Goal: Navigation & Orientation: Find specific page/section

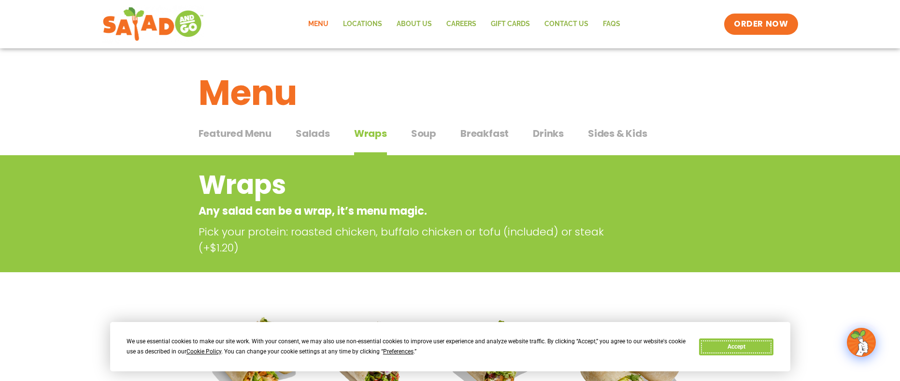
click at [756, 342] on button "Accept" at bounding box center [736, 346] width 74 height 17
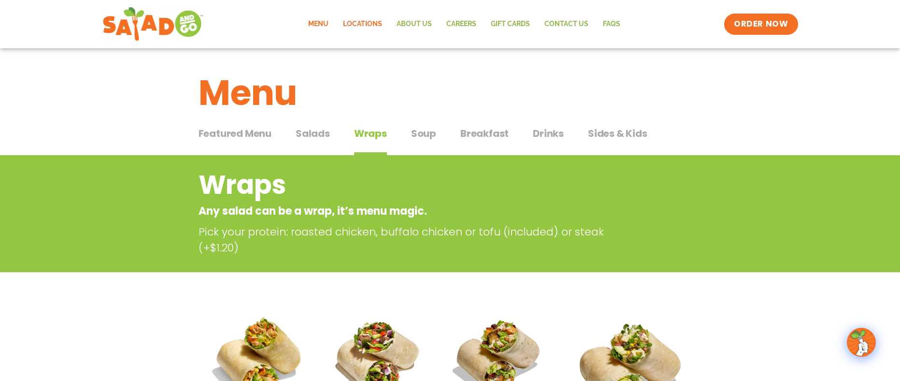
click at [362, 27] on link "Locations" at bounding box center [363, 24] width 54 height 22
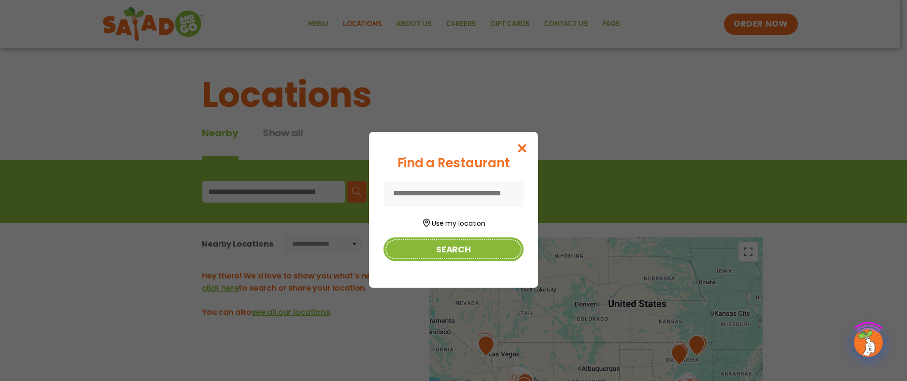
click at [463, 245] on button "Search" at bounding box center [454, 249] width 140 height 24
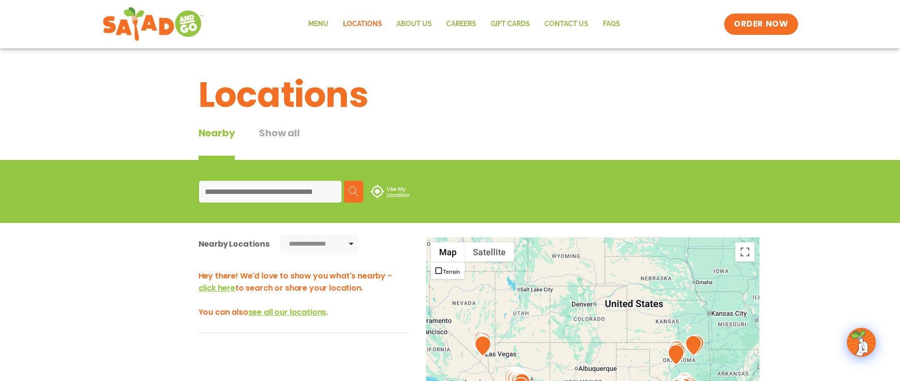
click at [296, 196] on input at bounding box center [270, 192] width 142 height 22
type input "*****"
drag, startPoint x: 341, startPoint y: 188, endPoint x: 353, endPoint y: 188, distance: 12.1
click at [341, 188] on input "*****" at bounding box center [270, 192] width 142 height 22
click at [354, 189] on img at bounding box center [354, 191] width 10 height 10
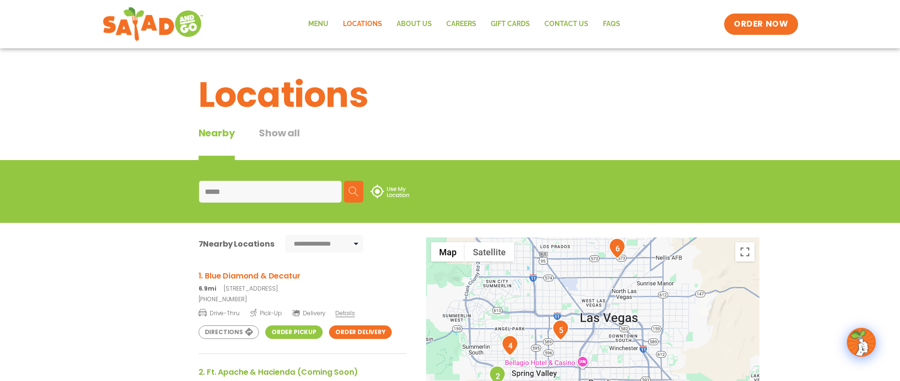
drag, startPoint x: 548, startPoint y: 329, endPoint x: 512, endPoint y: 260, distance: 77.8
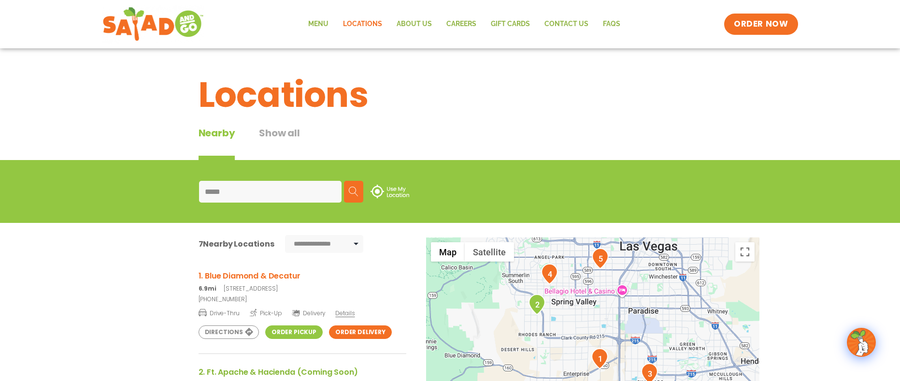
drag, startPoint x: 540, startPoint y: 305, endPoint x: 580, endPoint y: 237, distance: 79.4
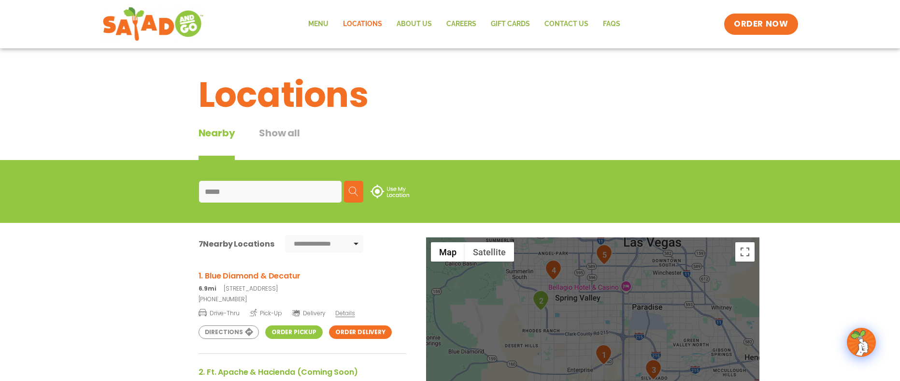
drag, startPoint x: 530, startPoint y: 299, endPoint x: 541, endPoint y: 303, distance: 11.6
click at [541, 303] on img "2" at bounding box center [540, 300] width 17 height 21
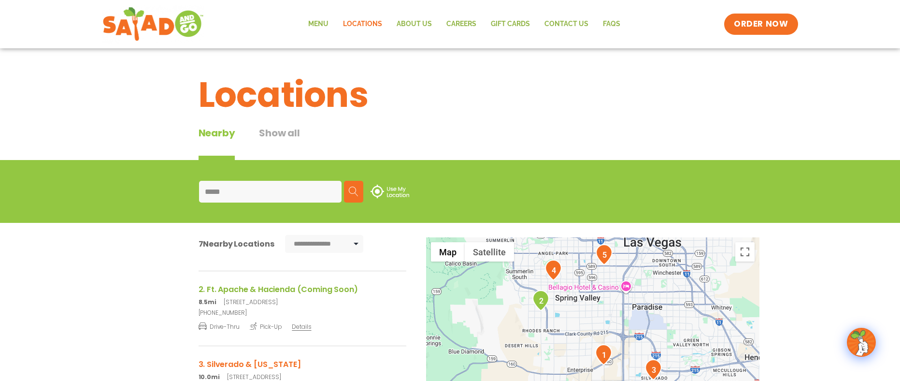
click at [310, 327] on link "Drive-Thru Pick-Up Details" at bounding box center [303, 325] width 208 height 12
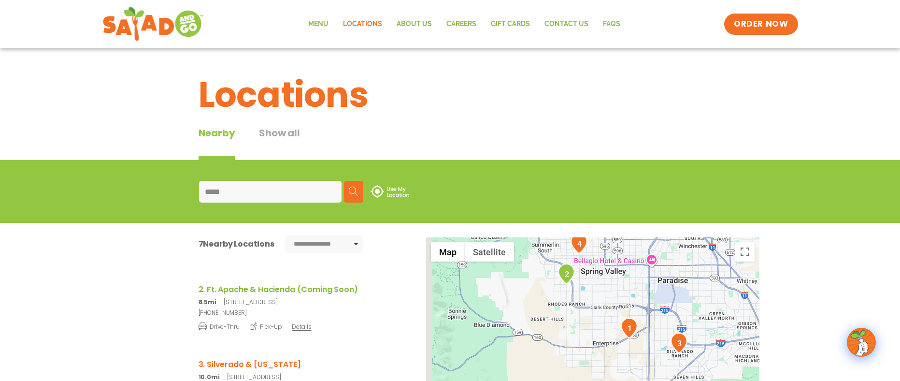
drag, startPoint x: 583, startPoint y: 340, endPoint x: 611, endPoint y: 314, distance: 38.3
